Goal: Communication & Community: Answer question/provide support

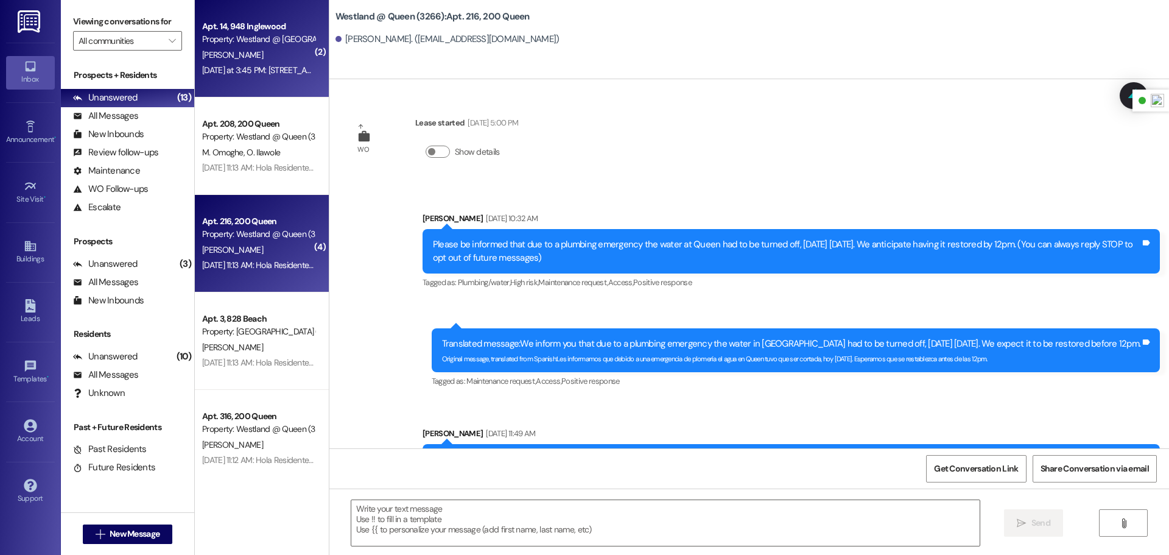
scroll to position [4777, 0]
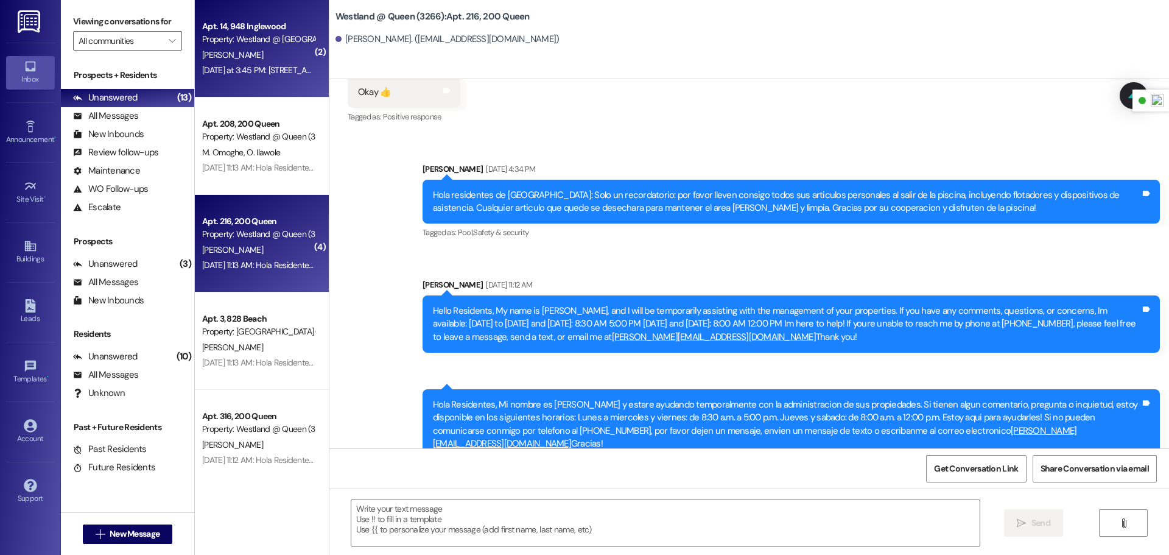
click at [273, 54] on div "[PERSON_NAME]" at bounding box center [258, 55] width 115 height 15
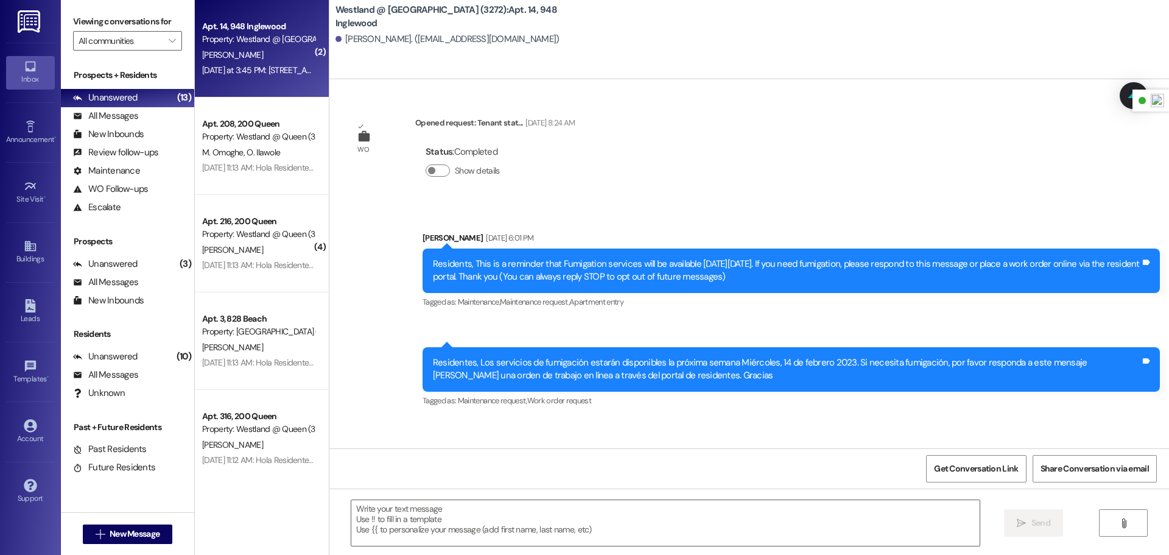
scroll to position [12520, 0]
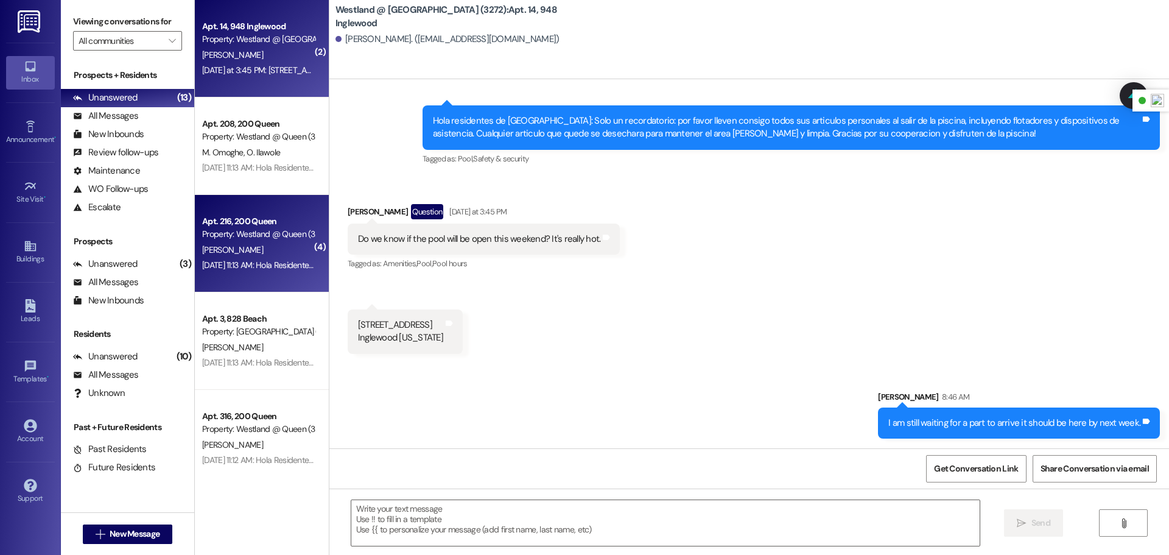
click at [269, 248] on div "[PERSON_NAME]" at bounding box center [258, 249] width 115 height 15
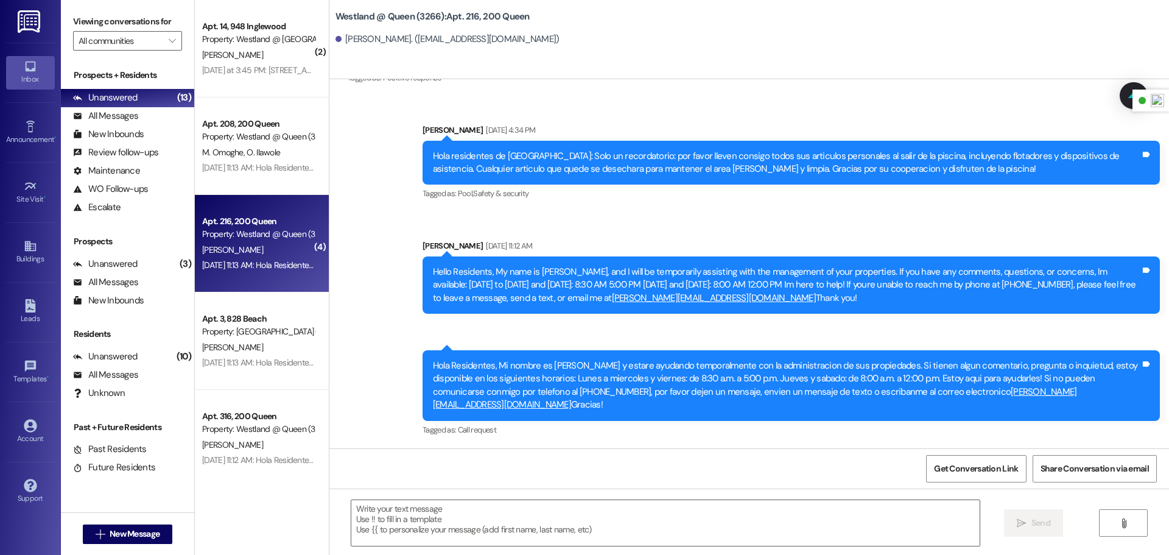
scroll to position [4777, 0]
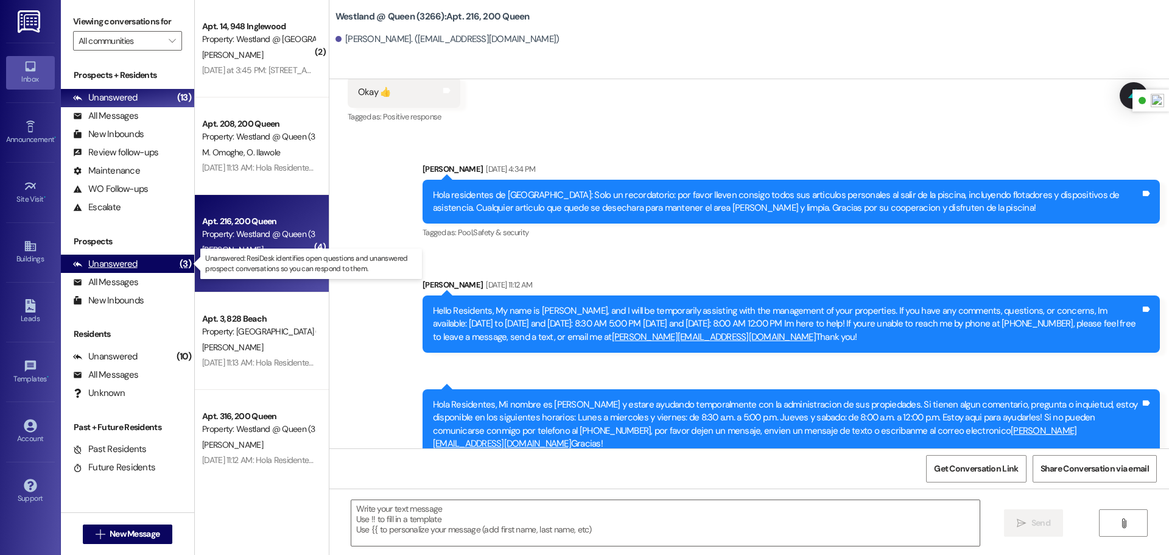
click at [91, 258] on div "Unanswered" at bounding box center [105, 264] width 65 height 13
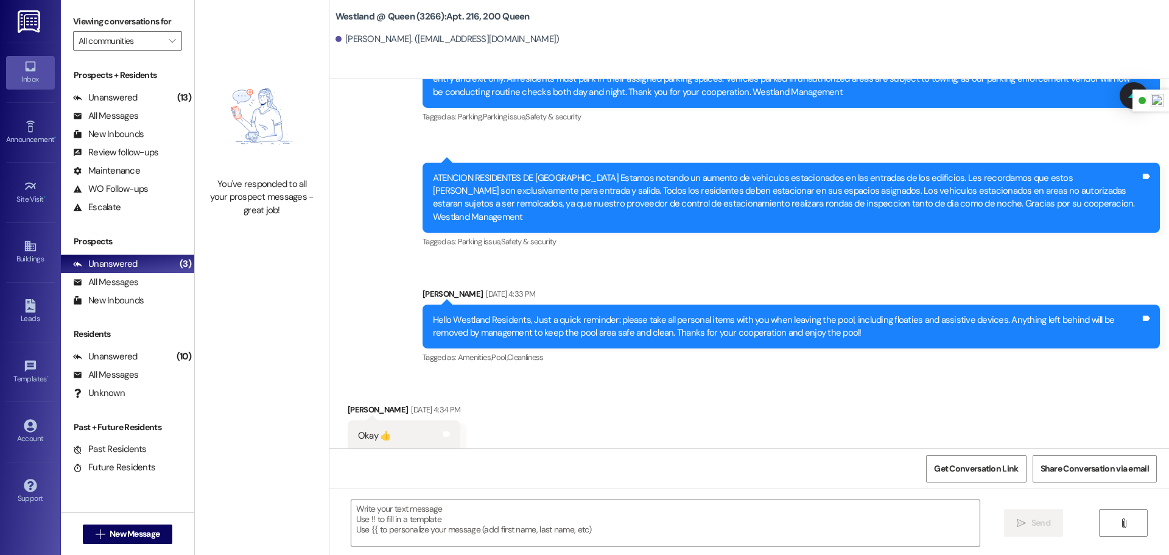
scroll to position [4432, 0]
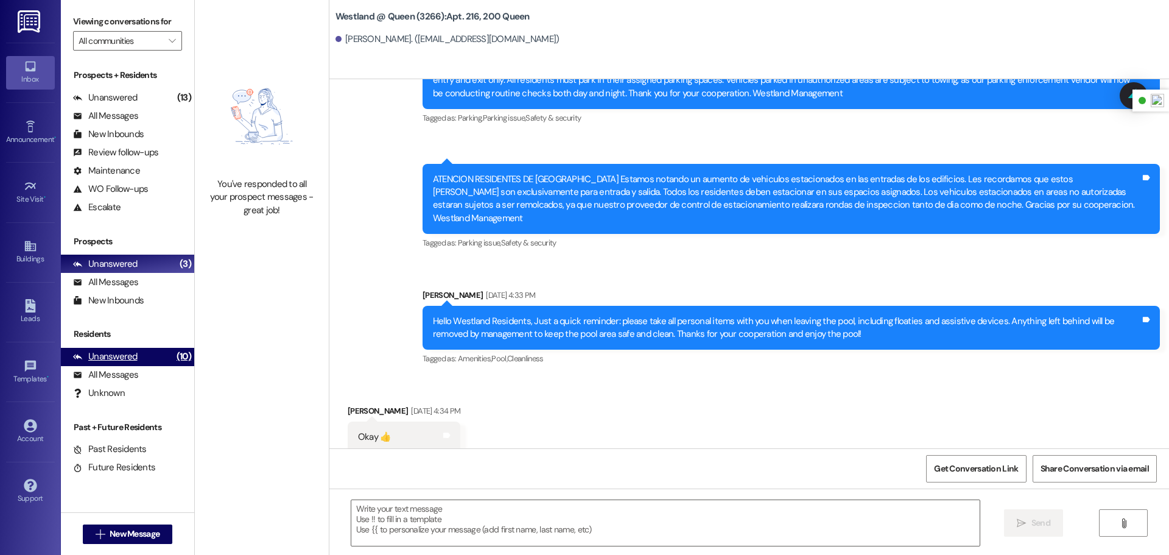
click at [121, 354] on div "Unanswered" at bounding box center [105, 356] width 65 height 13
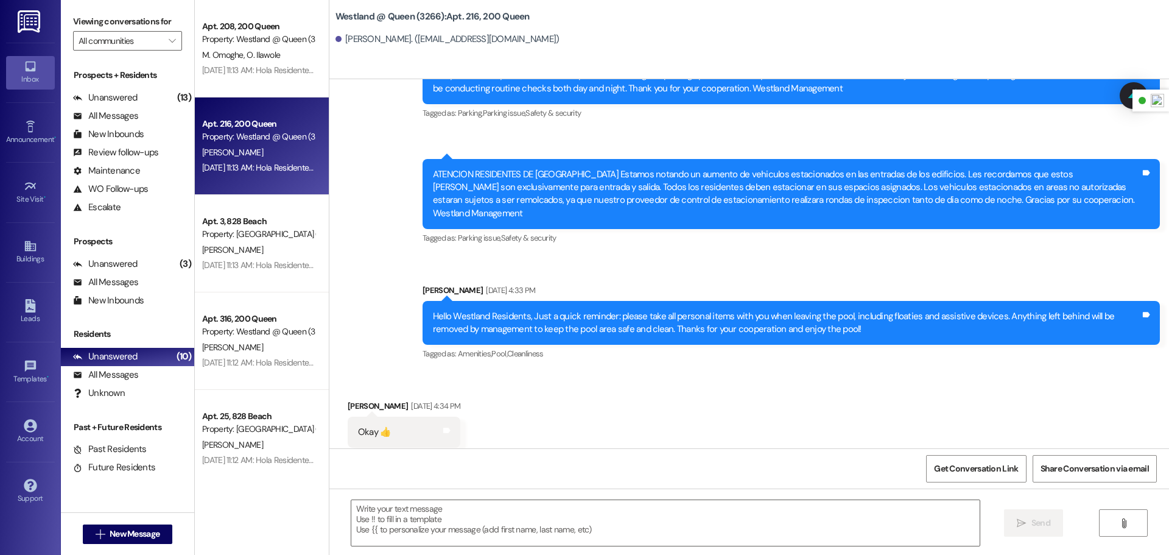
scroll to position [4438, 0]
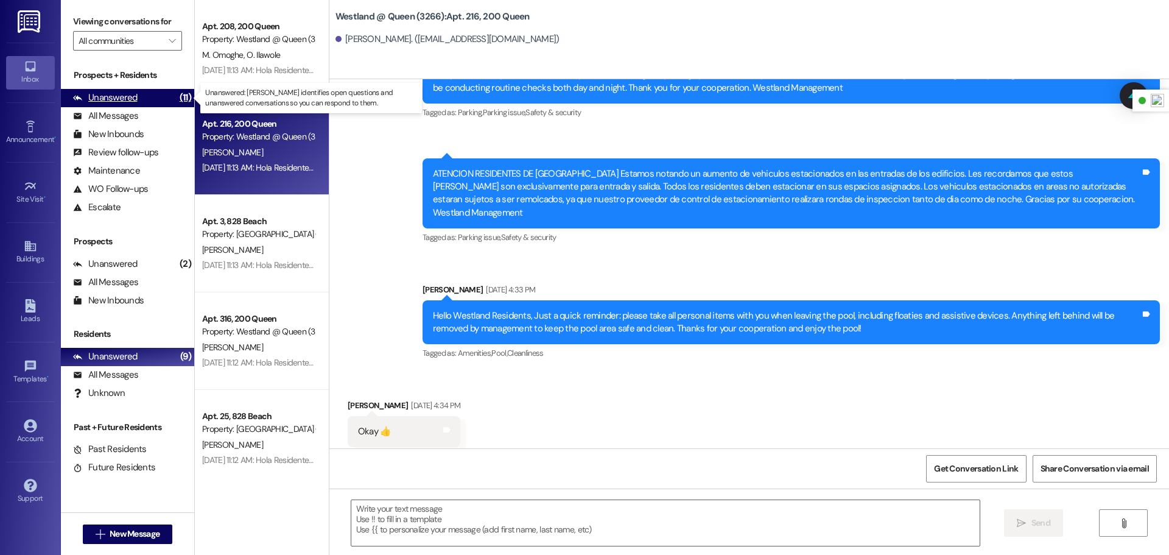
click at [130, 101] on div "Unanswered" at bounding box center [105, 97] width 65 height 13
